Goal: Transaction & Acquisition: Purchase product/service

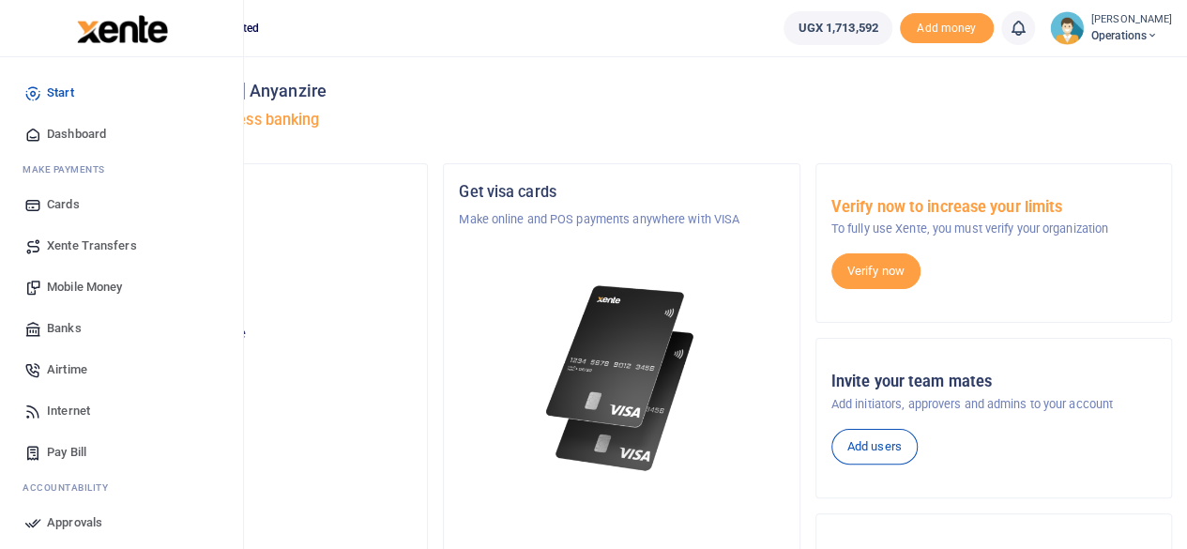
click at [118, 293] on span "Mobile Money" at bounding box center [84, 287] width 75 height 19
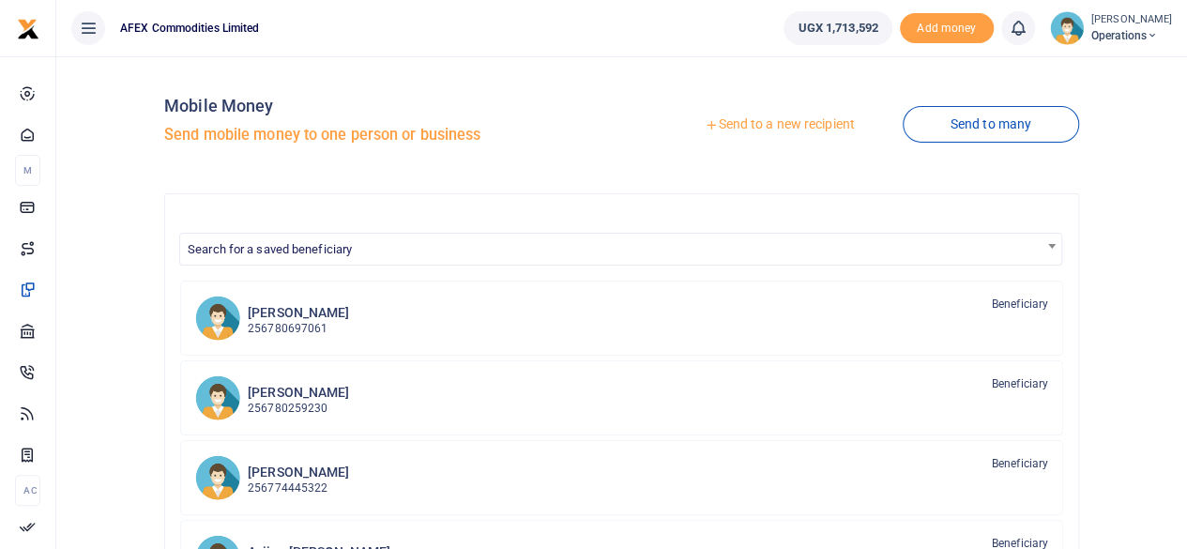
click at [735, 115] on link "Send to a new recipient" at bounding box center [779, 125] width 245 height 34
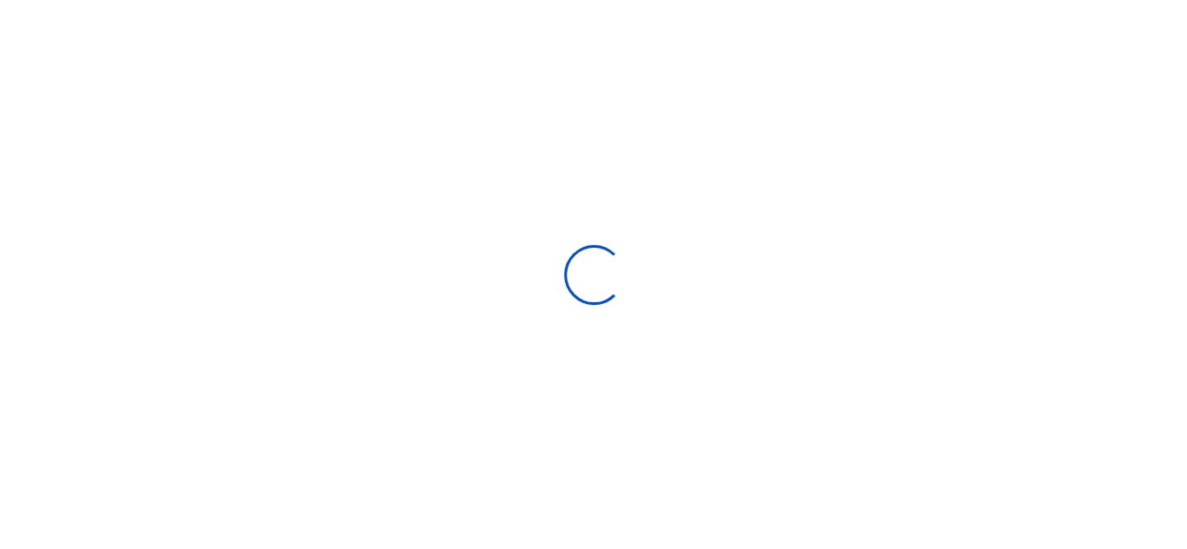
select select
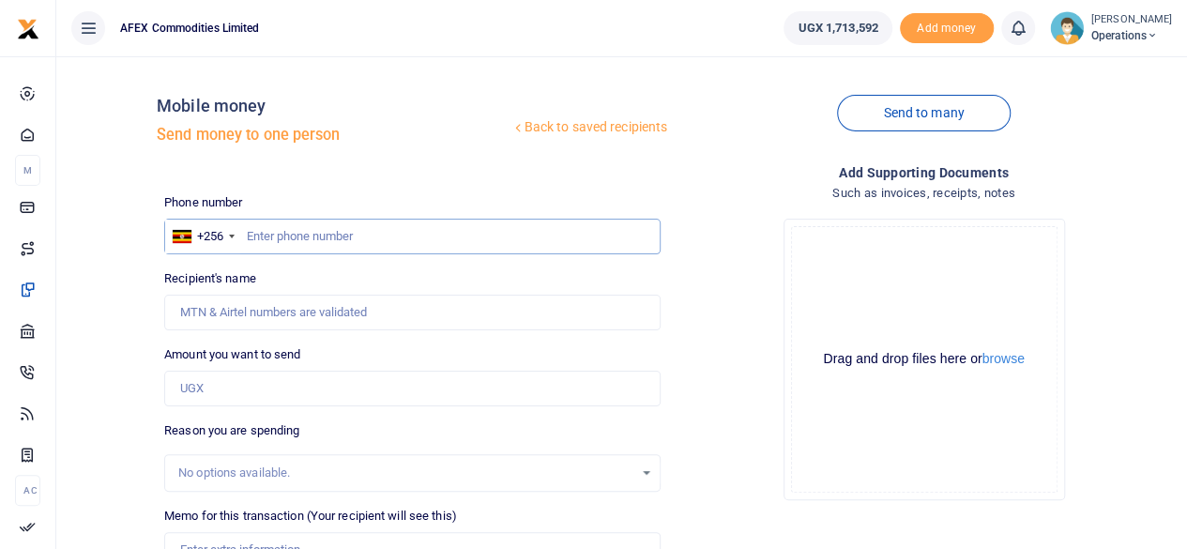
click at [315, 237] on input "text" at bounding box center [412, 237] width 496 height 36
type input "780483184"
type input "Betty Kugonza"
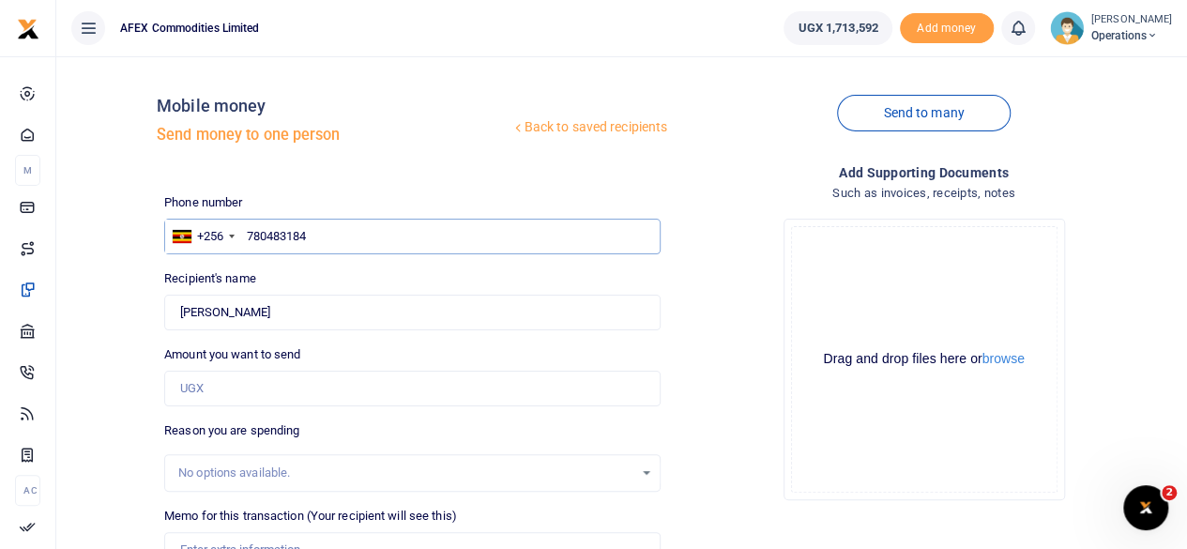
type input "780483184"
click at [236, 377] on input "Amount you want to send" at bounding box center [412, 389] width 496 height 36
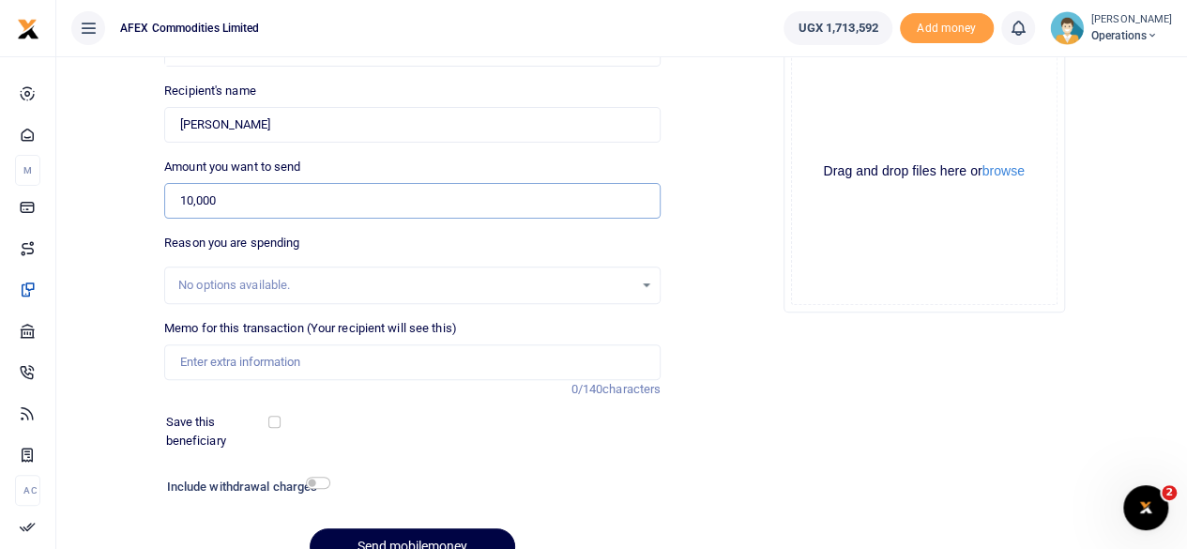
scroll to position [208, 0]
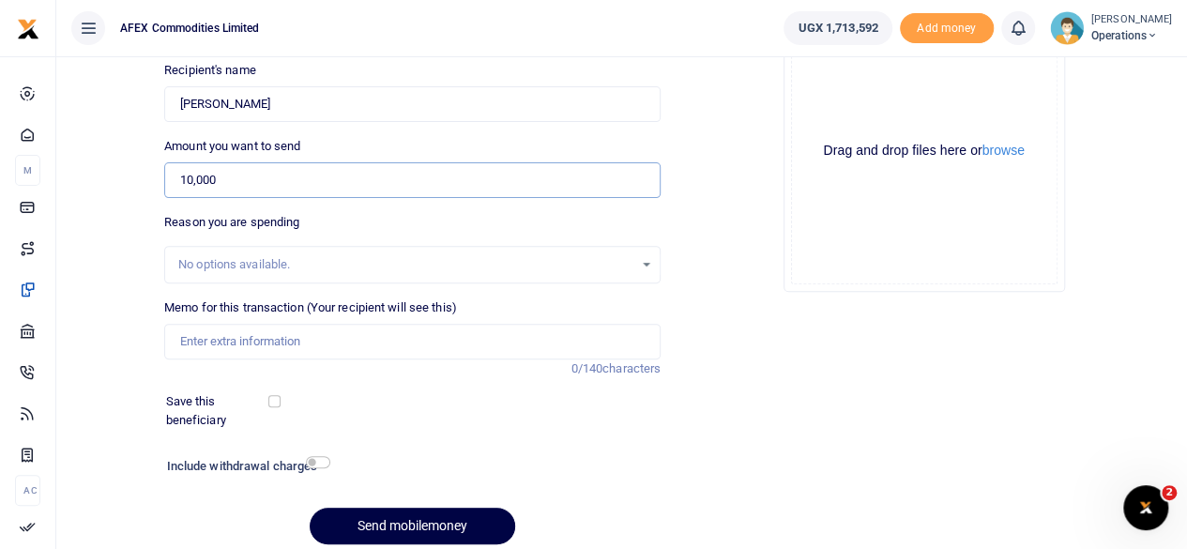
type input "10,000"
click at [520, 348] on input "Memo for this transaction (Your recipient will see this)" at bounding box center [412, 342] width 496 height 36
type input "Transport to warehouse"
click at [311, 462] on input "checkbox" at bounding box center [318, 462] width 24 height 12
checkbox input "true"
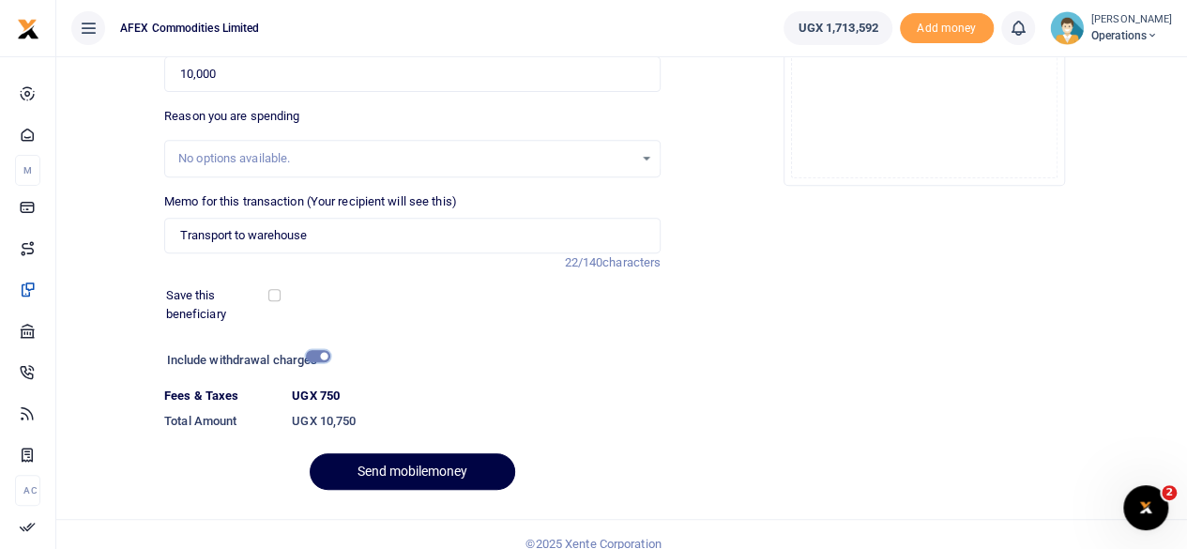
scroll to position [325, 0]
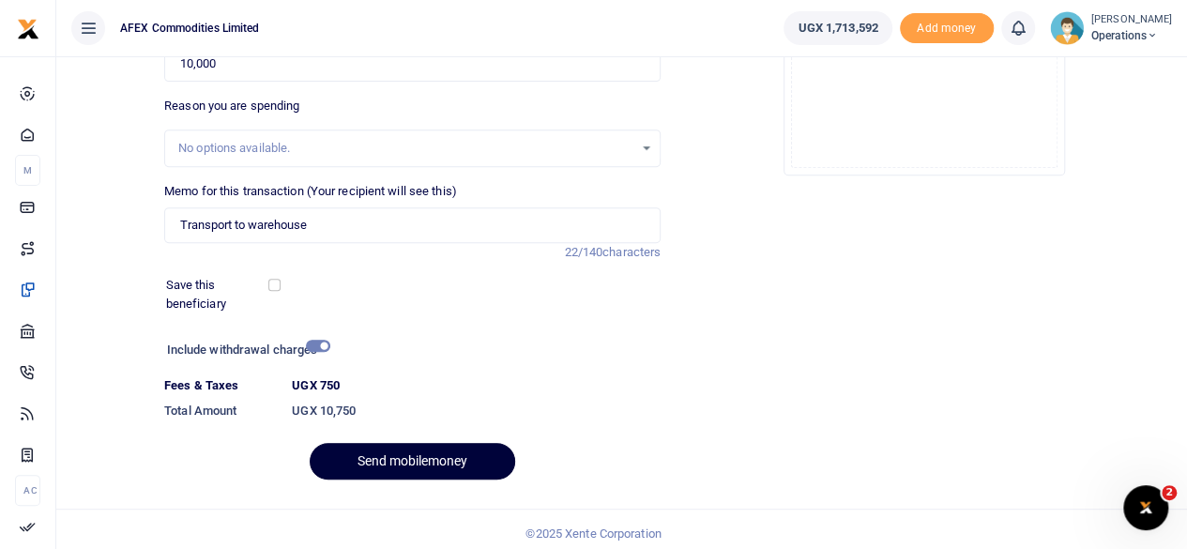
click at [423, 450] on button "Send mobilemoney" at bounding box center [412, 461] width 205 height 37
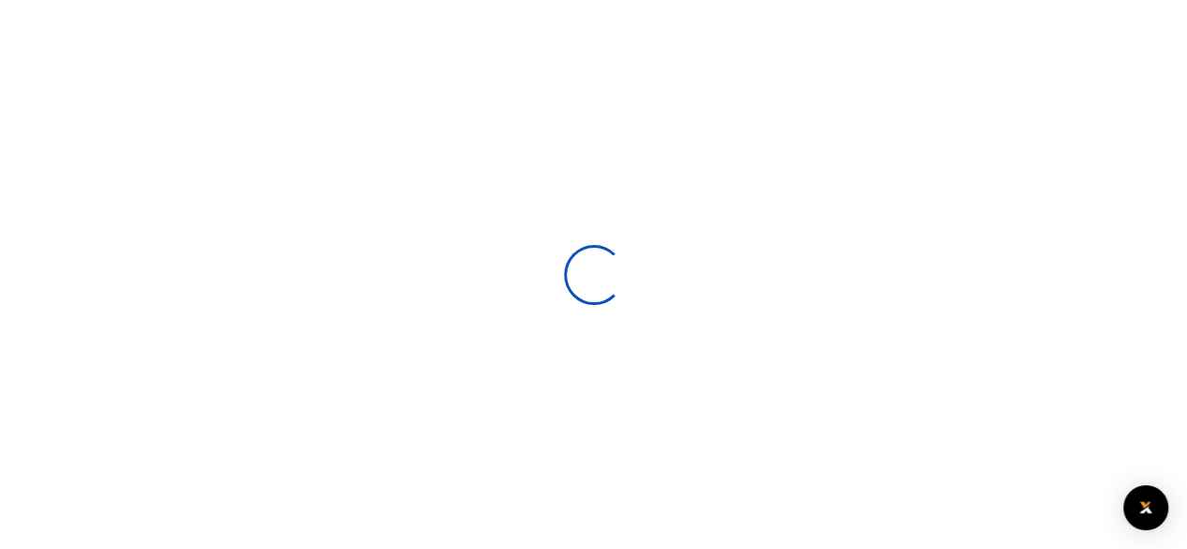
select select
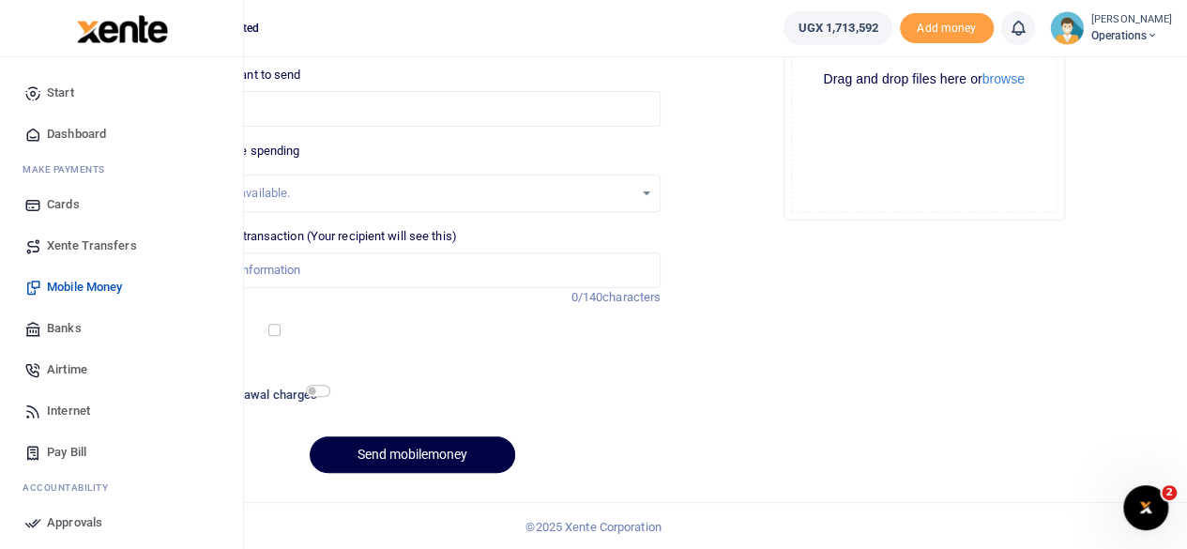
click at [75, 134] on span "Dashboard" at bounding box center [76, 134] width 59 height 19
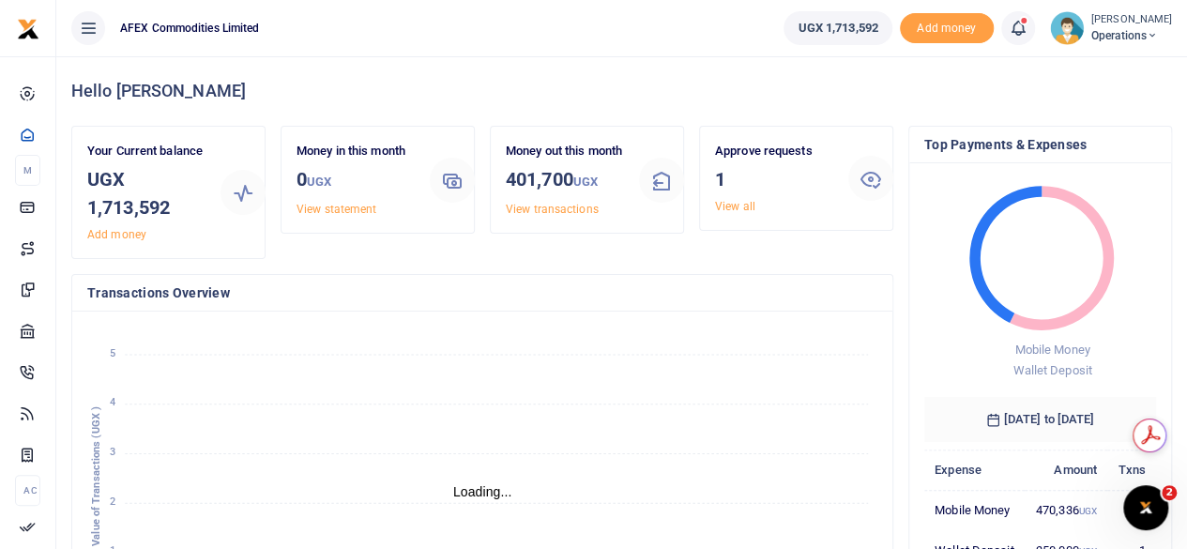
scroll to position [15, 15]
click at [726, 205] on link "View all" at bounding box center [735, 206] width 40 height 13
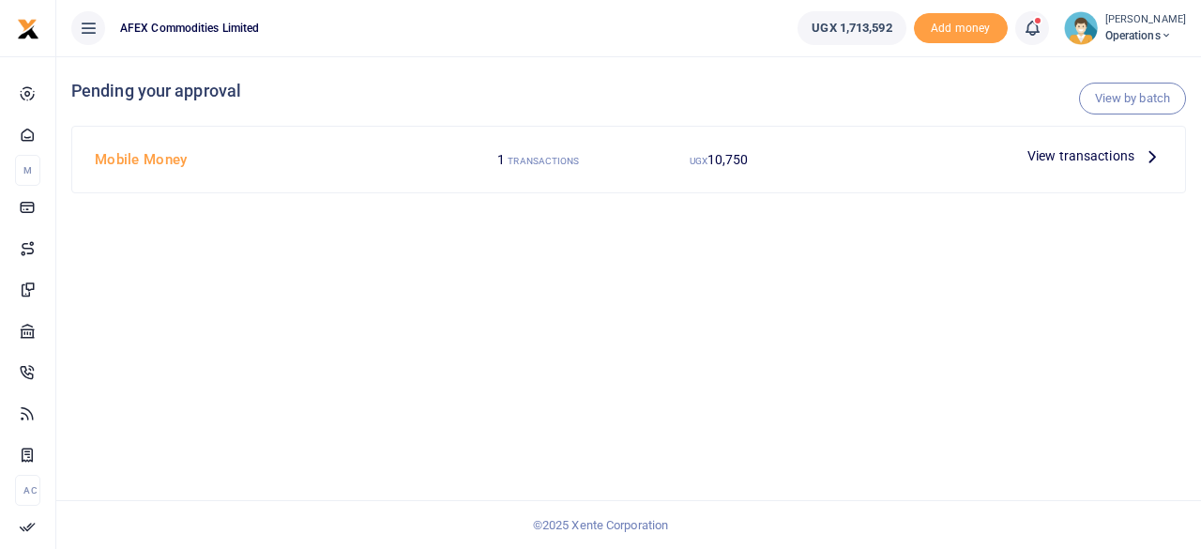
click at [1124, 154] on span "View transactions" at bounding box center [1080, 155] width 107 height 21
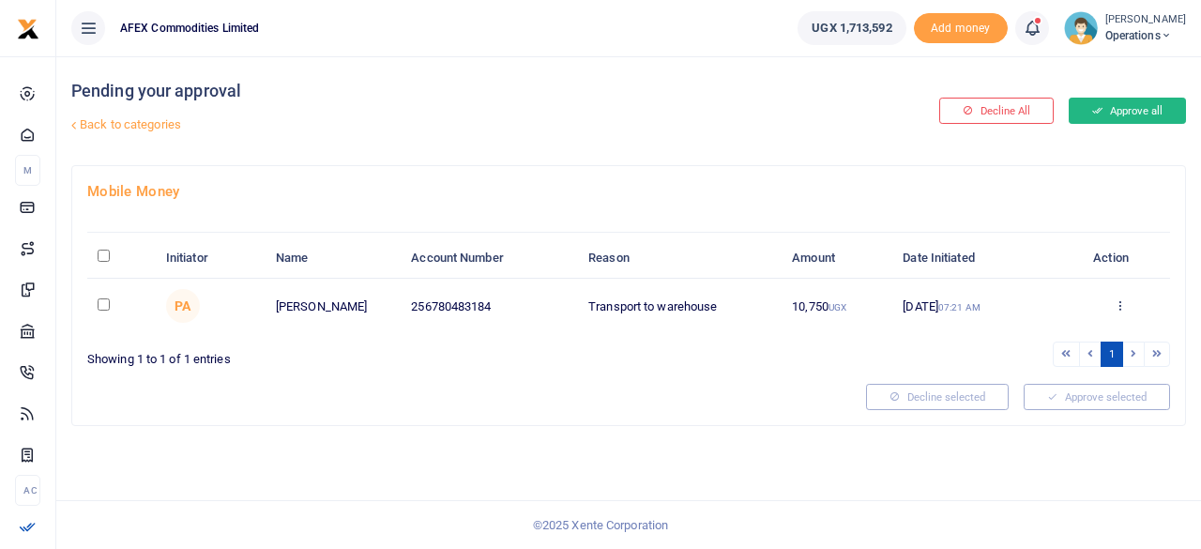
click at [1131, 108] on button "Approve all" at bounding box center [1126, 111] width 117 height 26
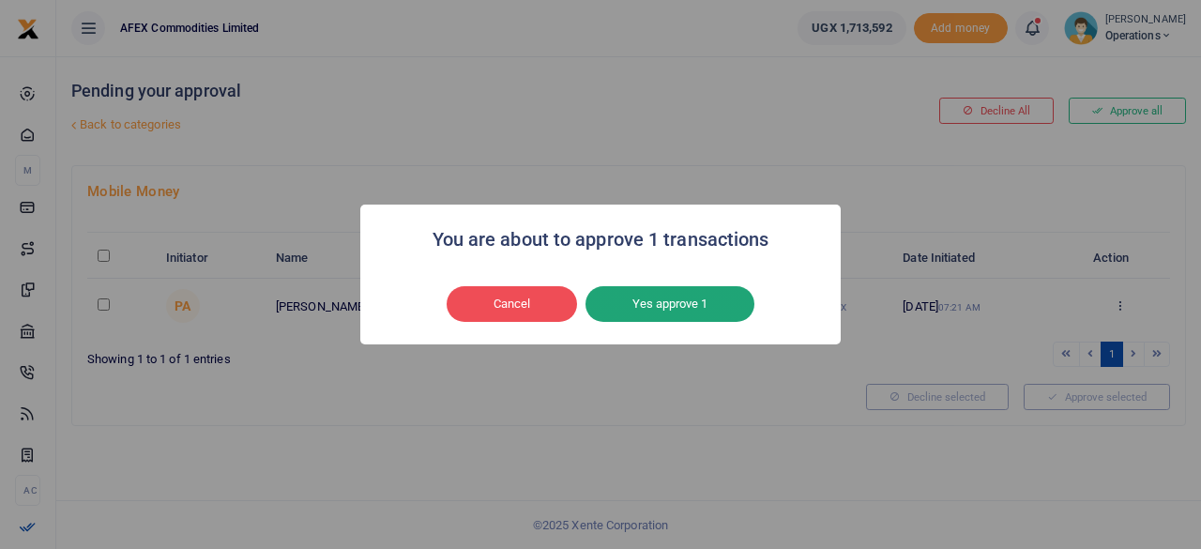
click at [688, 304] on button "Yes approve 1" at bounding box center [669, 304] width 169 height 36
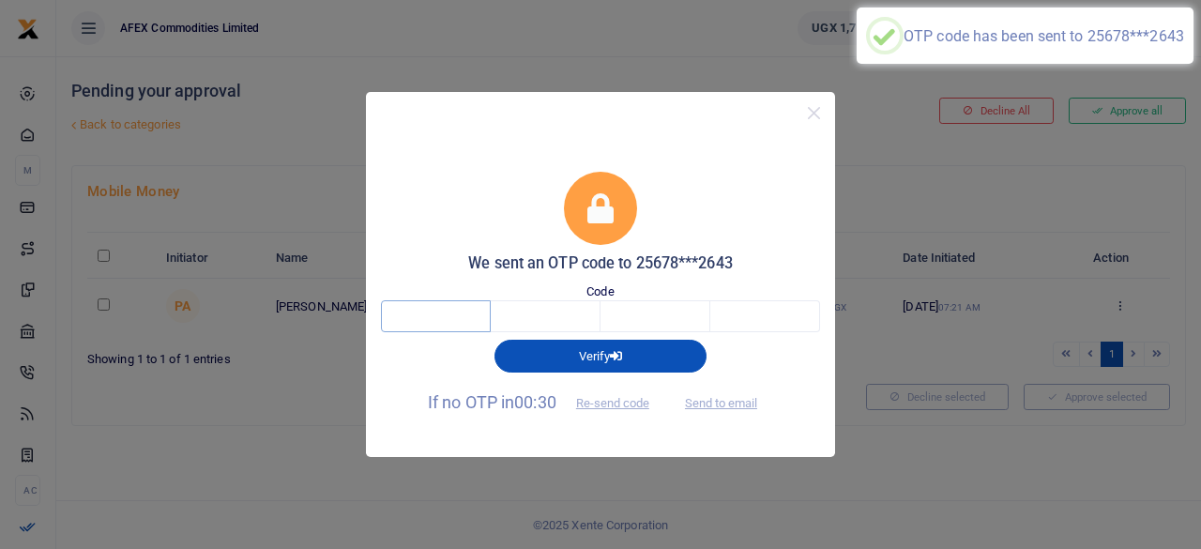
click at [456, 318] on input "text" at bounding box center [436, 316] width 110 height 32
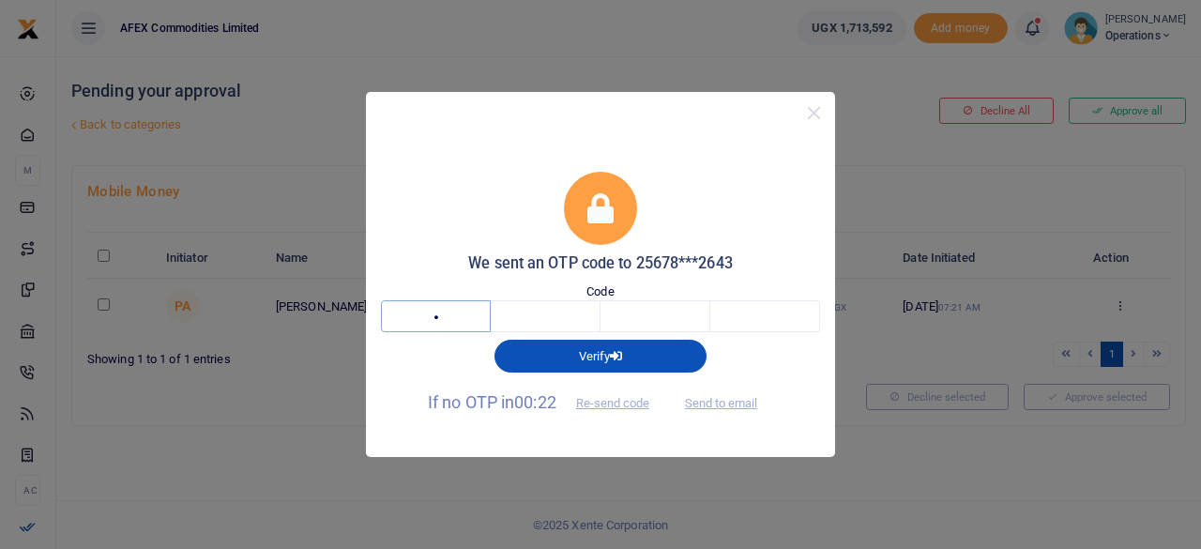
type input "7"
type input "9"
type input "6"
type input "9"
